Goal: Information Seeking & Learning: Learn about a topic

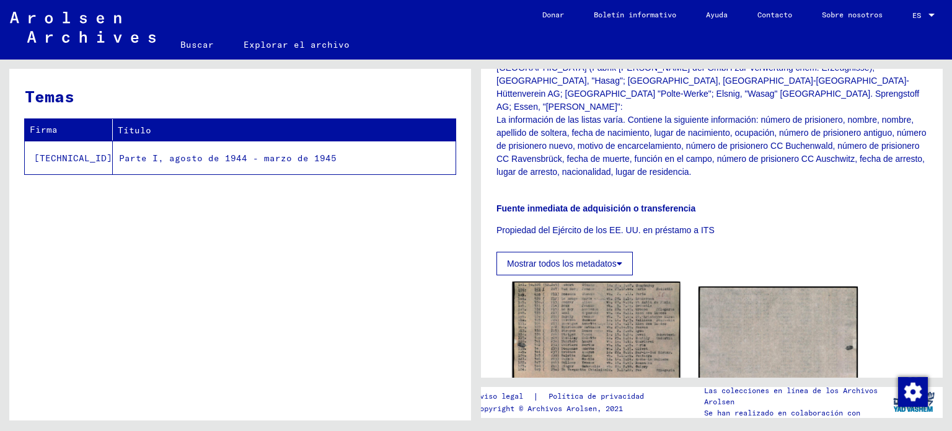
scroll to position [186, 0]
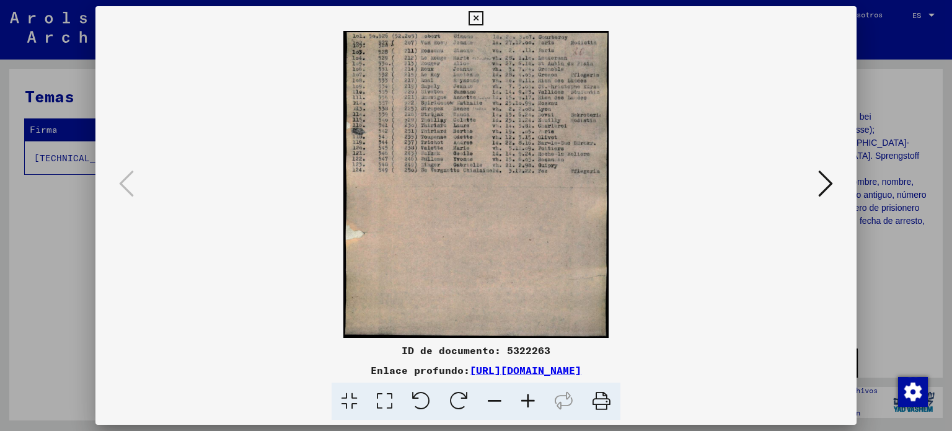
click at [525, 400] on icon at bounding box center [527, 401] width 33 height 38
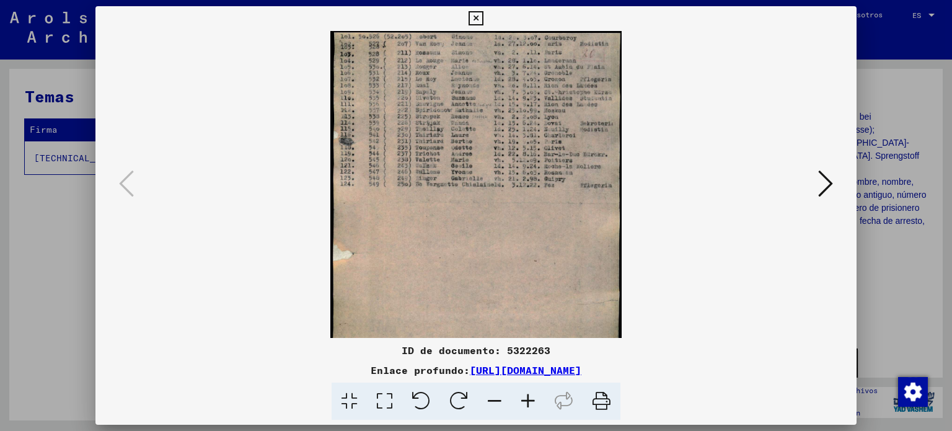
click at [523, 400] on icon at bounding box center [527, 401] width 33 height 38
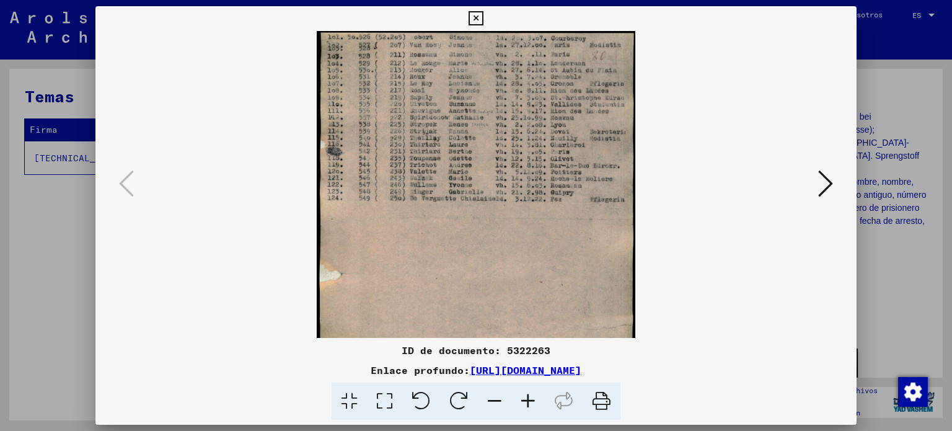
click at [521, 400] on icon at bounding box center [527, 401] width 33 height 38
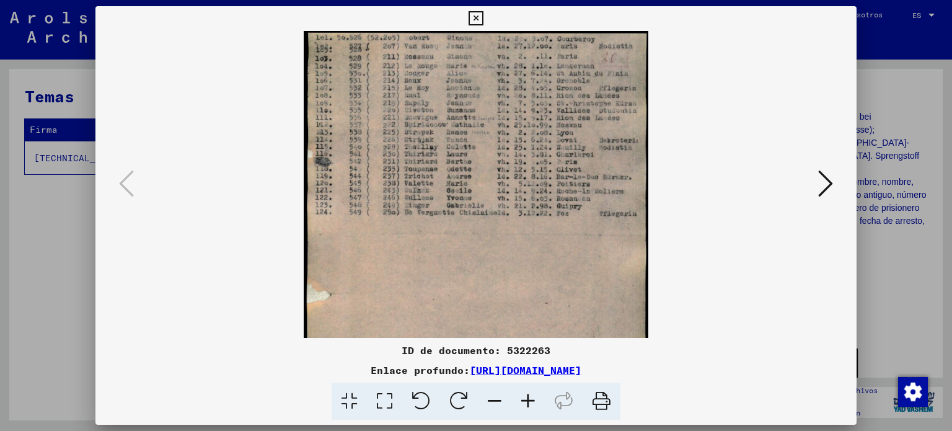
click at [521, 400] on icon at bounding box center [527, 401] width 33 height 38
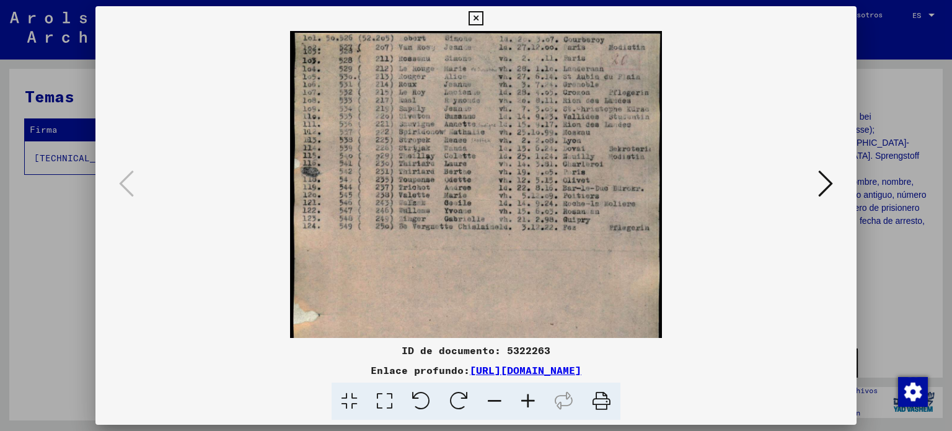
click at [521, 400] on icon at bounding box center [527, 401] width 33 height 38
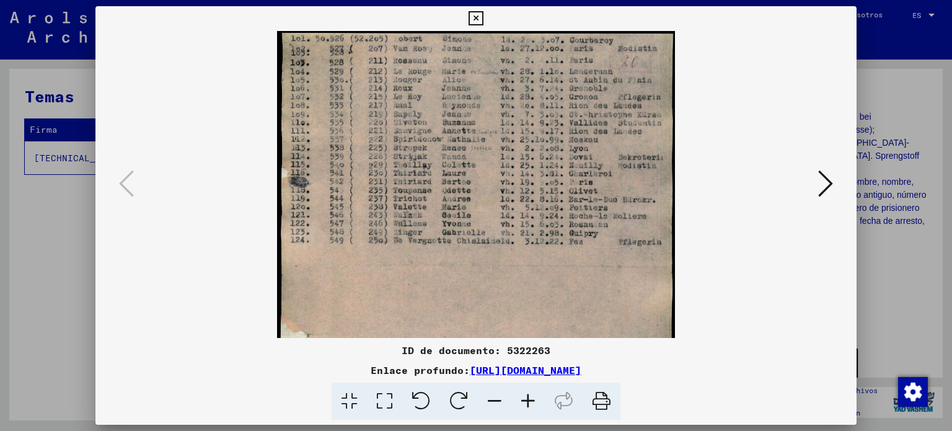
click at [521, 400] on icon at bounding box center [527, 401] width 33 height 38
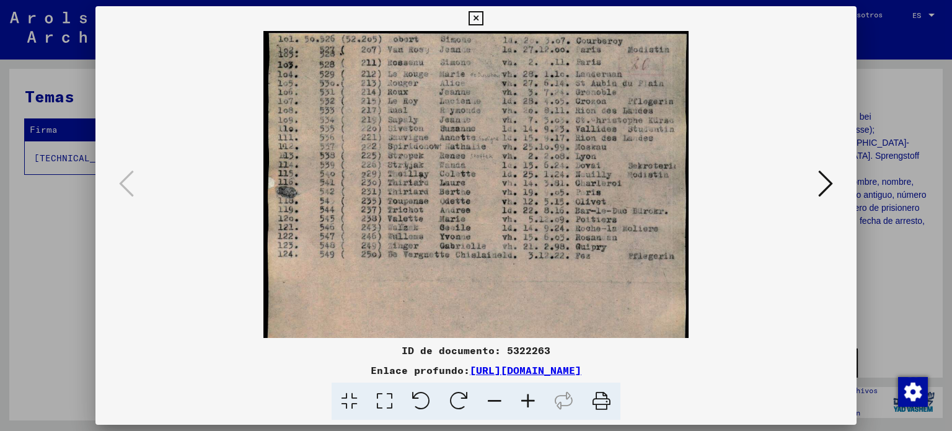
click at [521, 400] on icon at bounding box center [527, 401] width 33 height 38
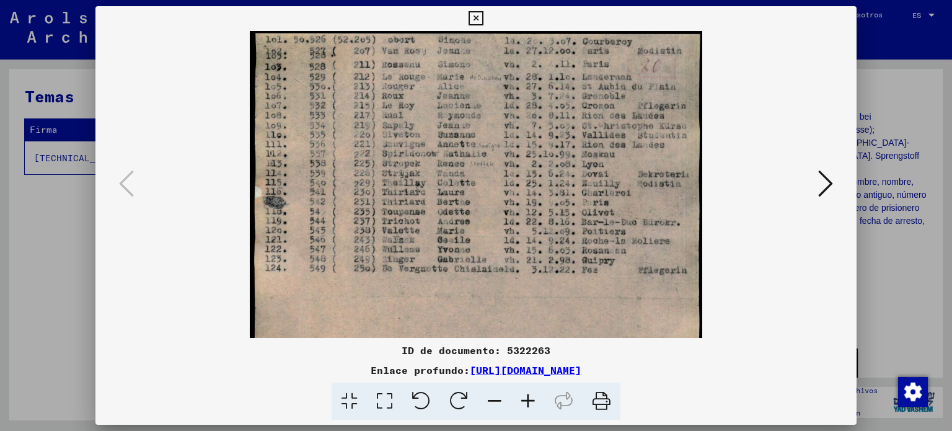
click at [521, 400] on icon at bounding box center [527, 401] width 33 height 38
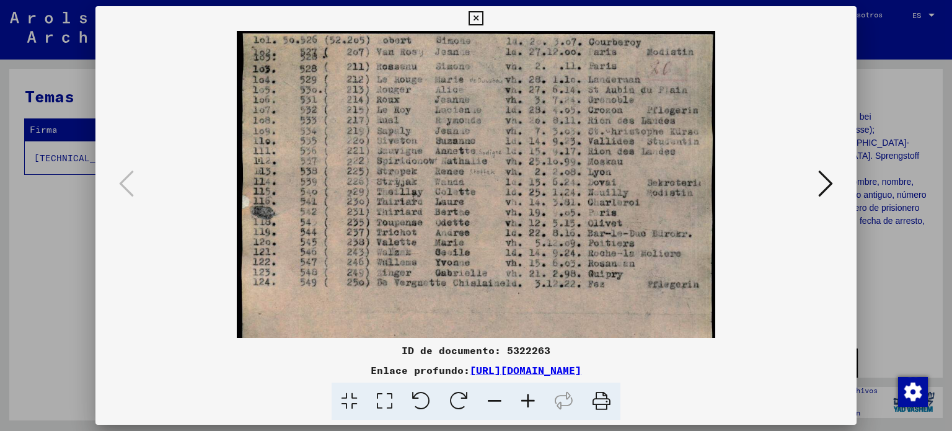
click at [521, 400] on icon at bounding box center [527, 401] width 33 height 38
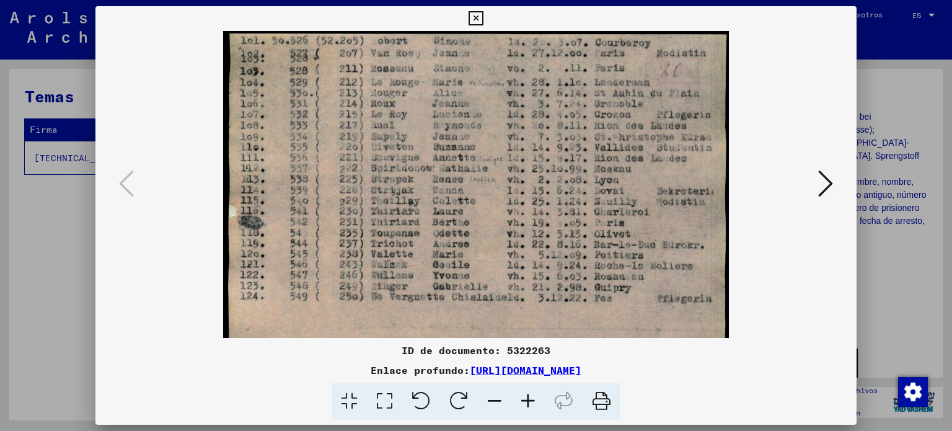
click at [520, 400] on icon at bounding box center [527, 401] width 33 height 38
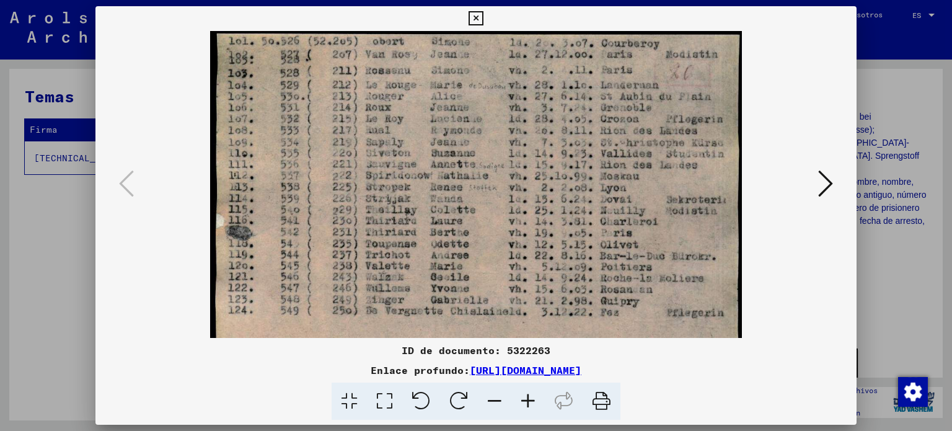
click at [520, 400] on icon at bounding box center [527, 401] width 33 height 38
